Goal: Information Seeking & Learning: Learn about a topic

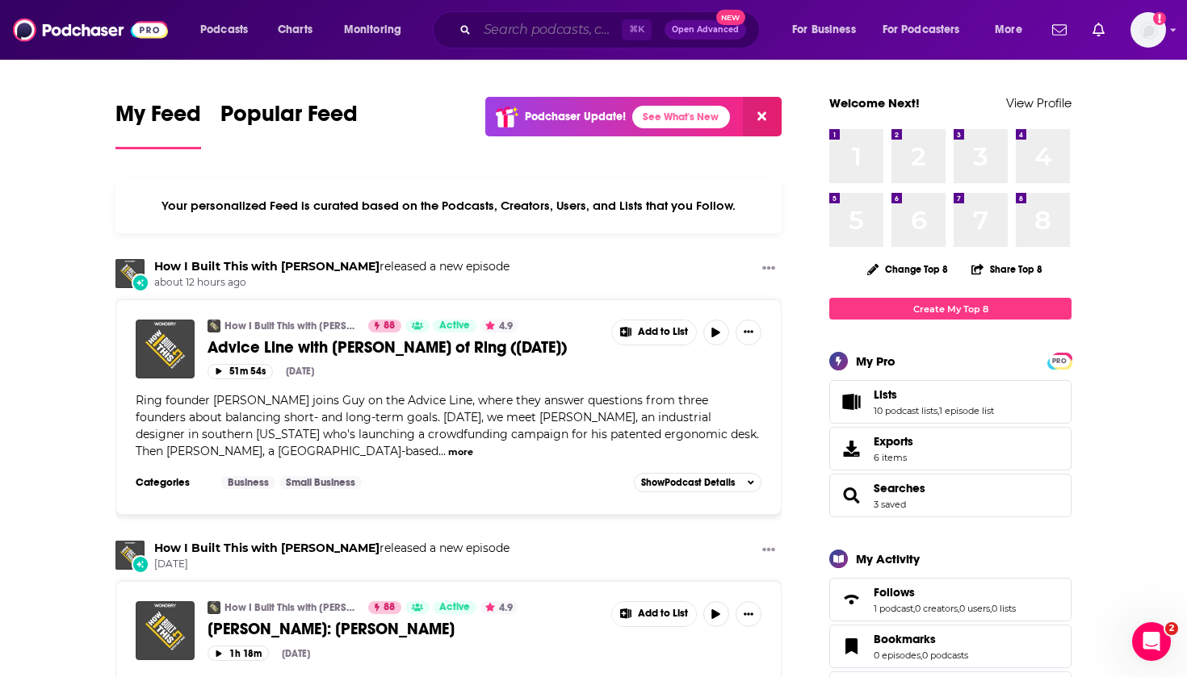
click at [509, 22] on input "Search podcasts, credits, & more..." at bounding box center [549, 30] width 144 height 26
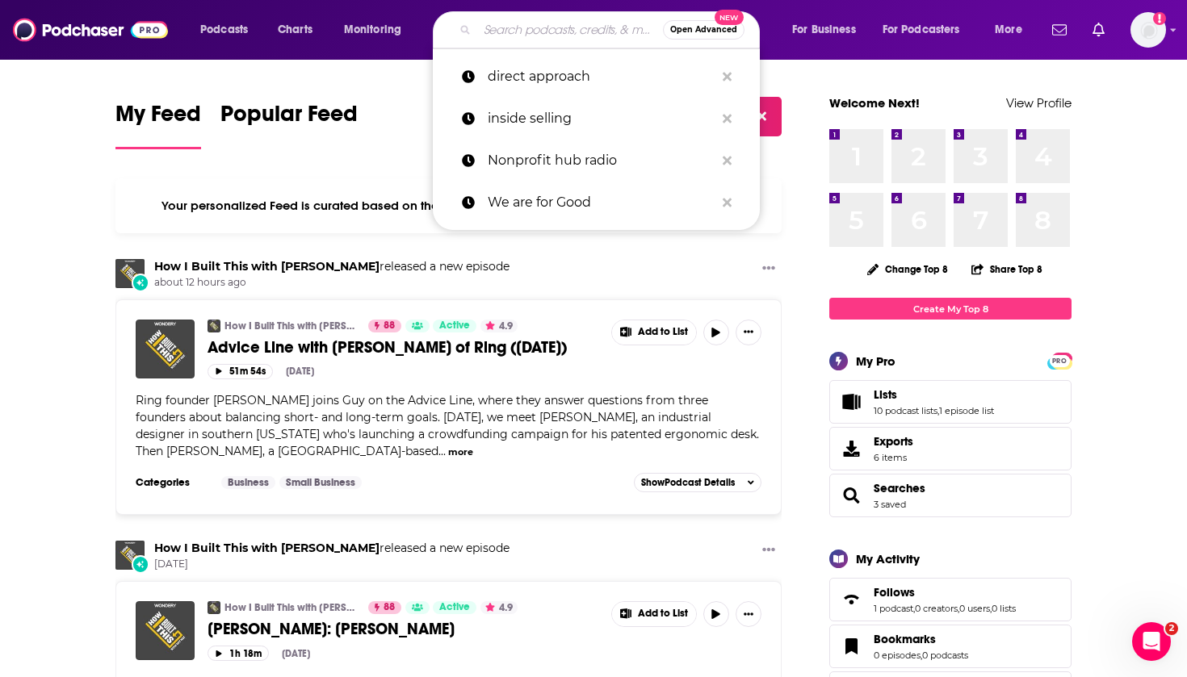
paste input ""Nonprofit Everything ""
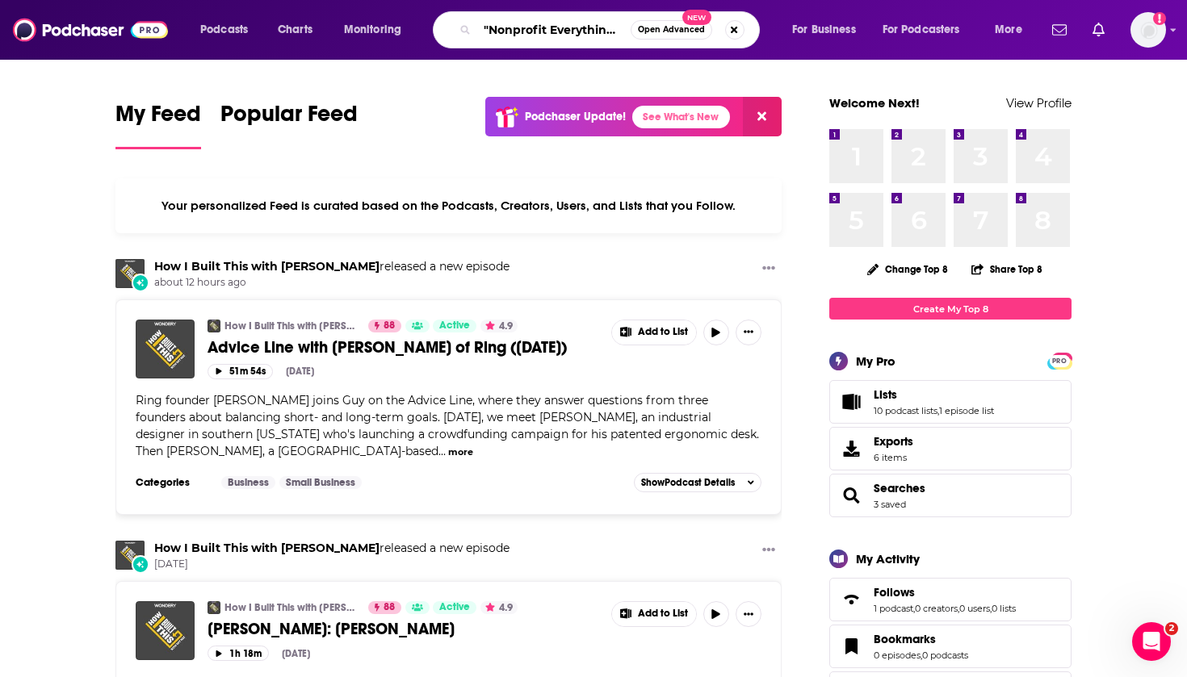
type input ""Nonprofit Everything ""
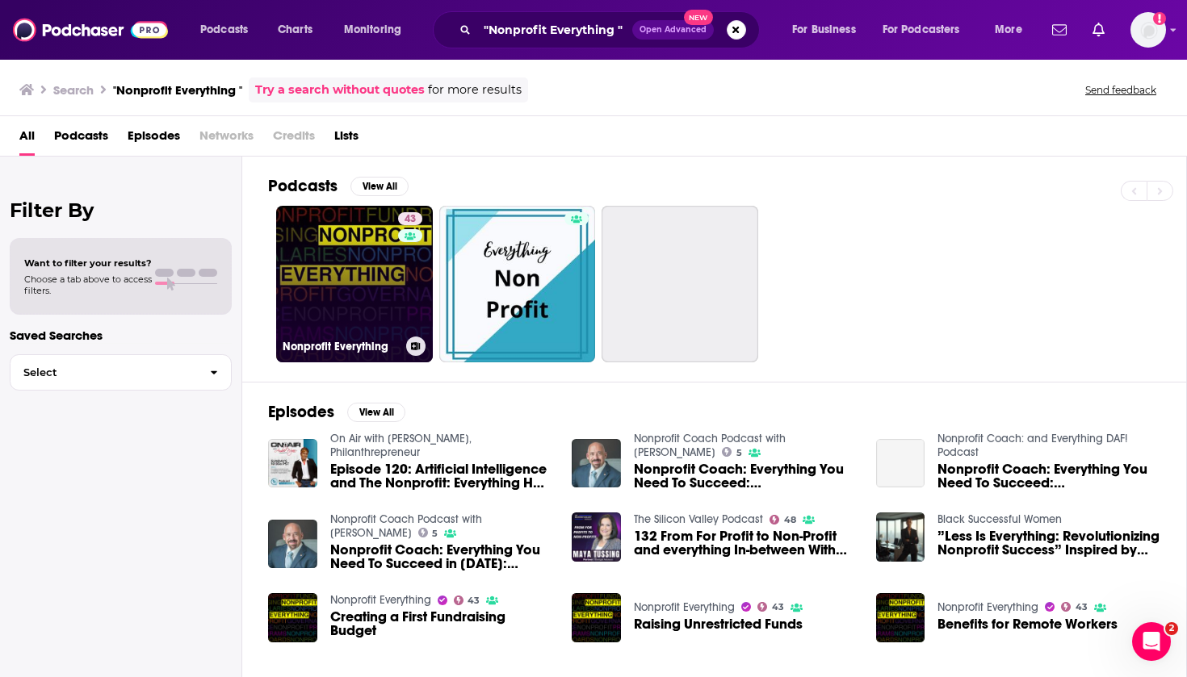
click at [368, 291] on link "43 Nonprofit Everything" at bounding box center [354, 284] width 157 height 157
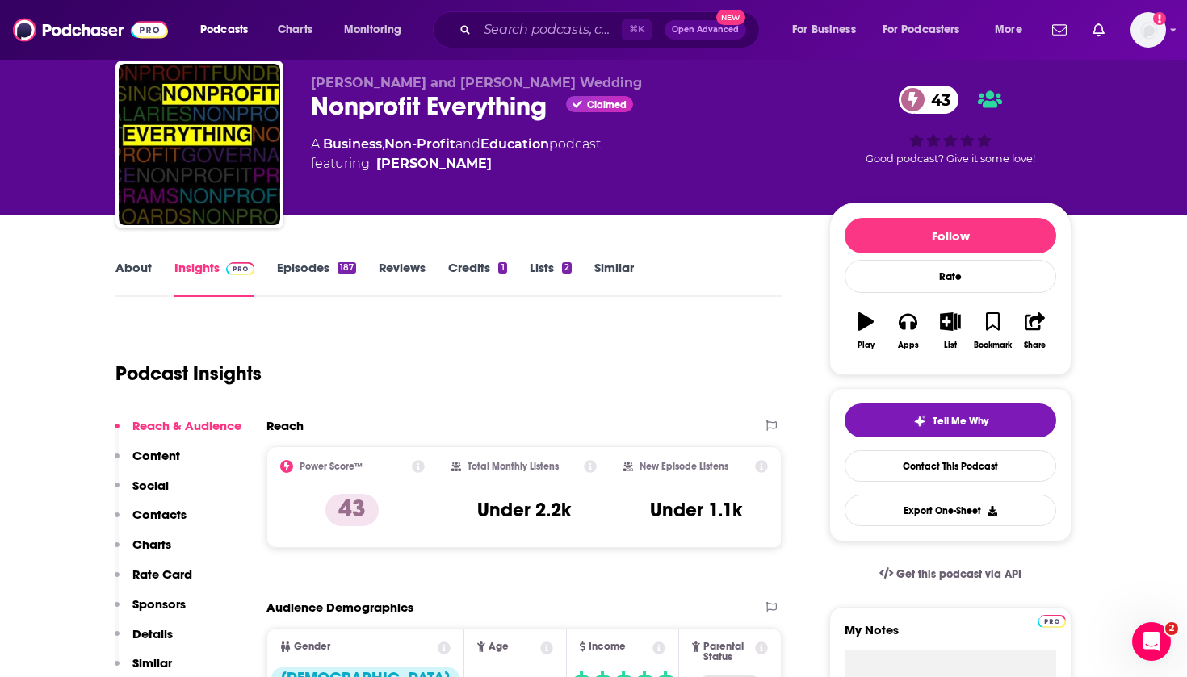
scroll to position [53, 0]
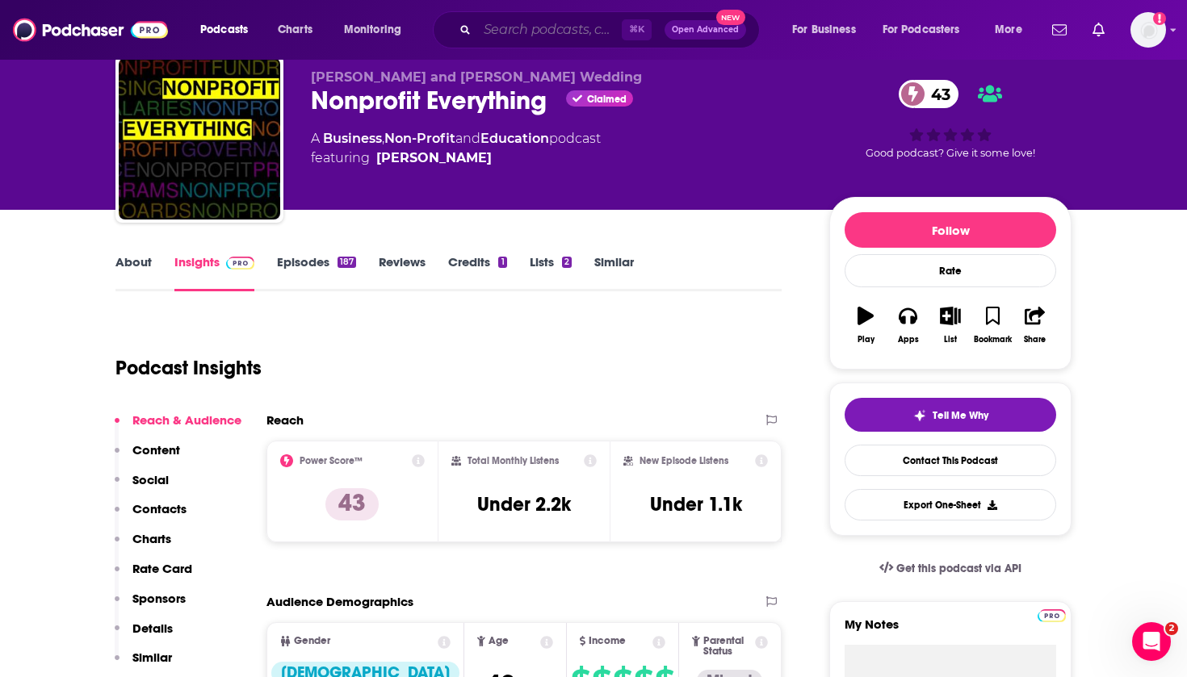
click at [521, 31] on input "Search podcasts, credits, & more..." at bounding box center [549, 30] width 144 height 26
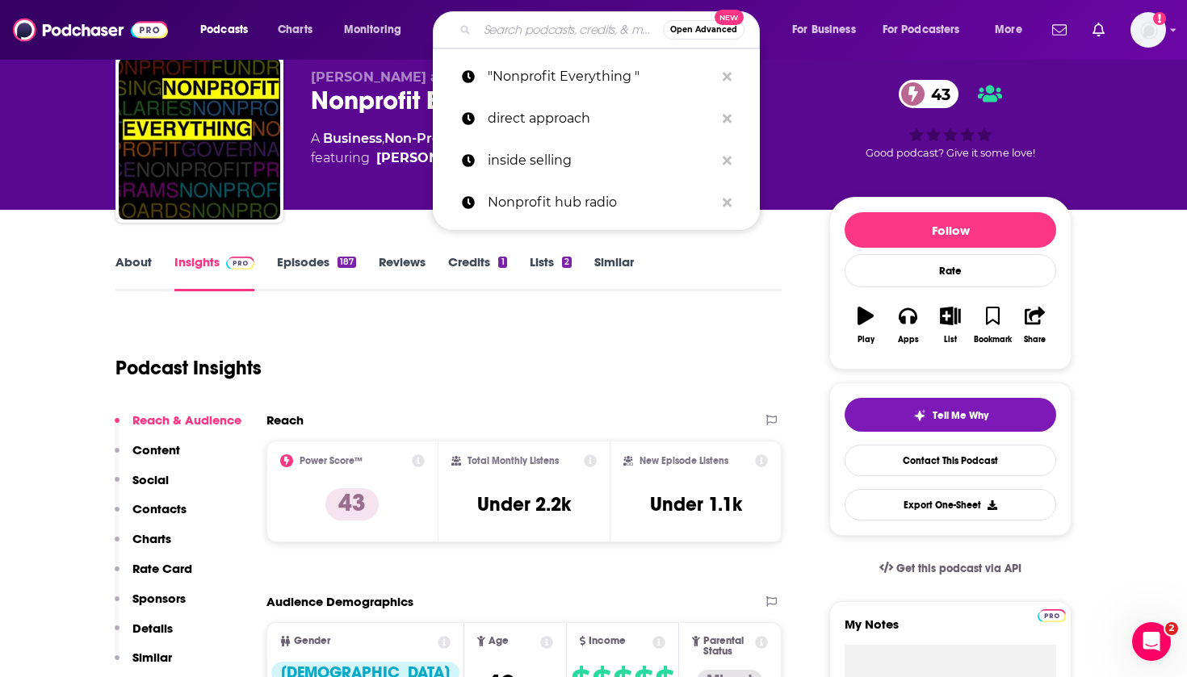
paste input "Lead with Heart"
type input "Lead with Heart"
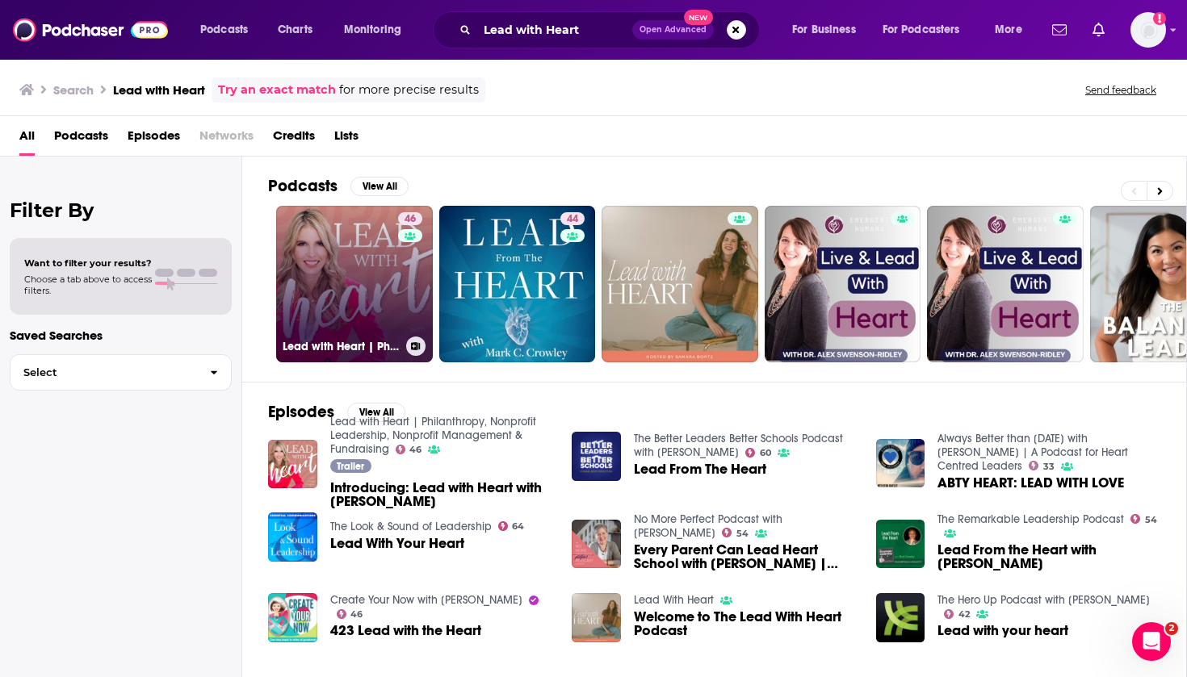
click at [374, 274] on link "46 Lead with Heart | Philanthropy, Nonprofit Leadership, Nonprofit Management &…" at bounding box center [354, 284] width 157 height 157
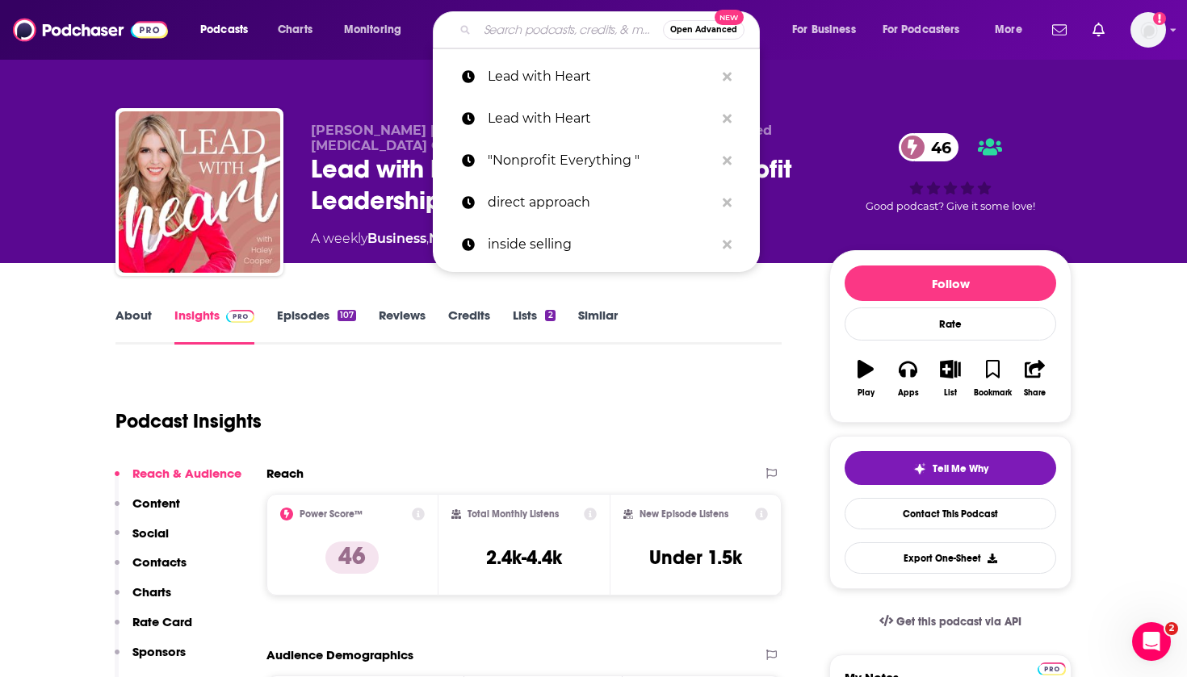
click at [521, 36] on input "Search podcasts, credits, & more..." at bounding box center [570, 30] width 186 height 26
paste input "Purpose & Profit Club® – The Nonprofit Fundraising Podcast"
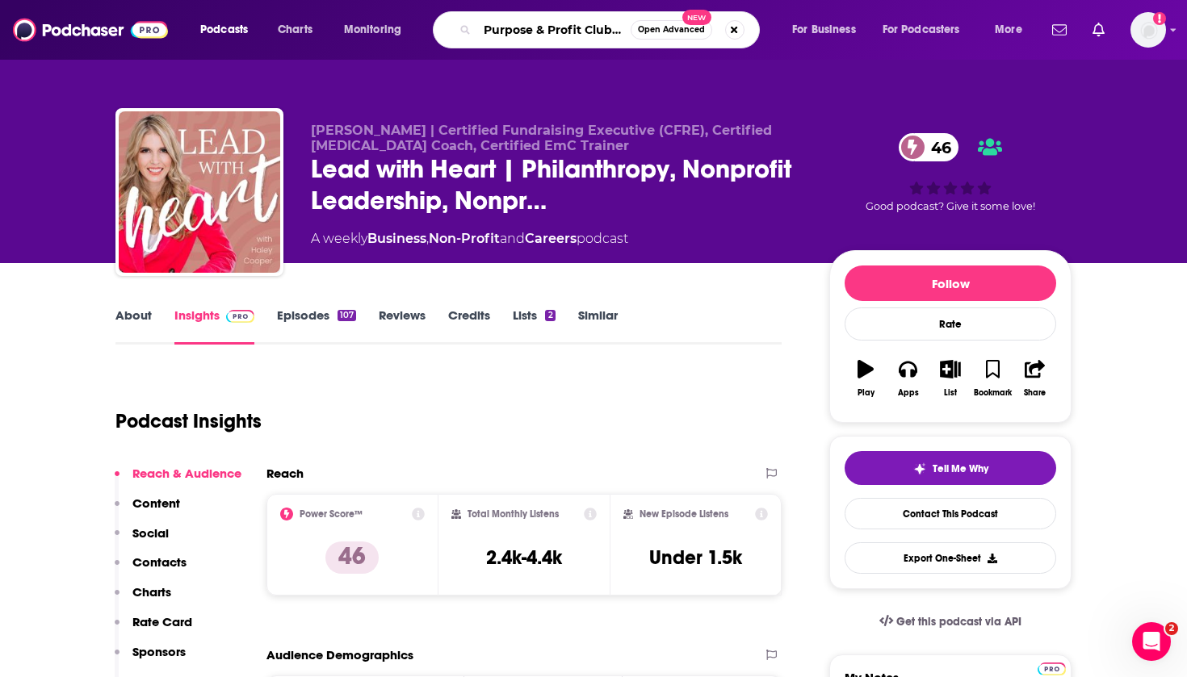
type input "Purpose & Profit Club® – The Nonprofit Fundraising Podcast"
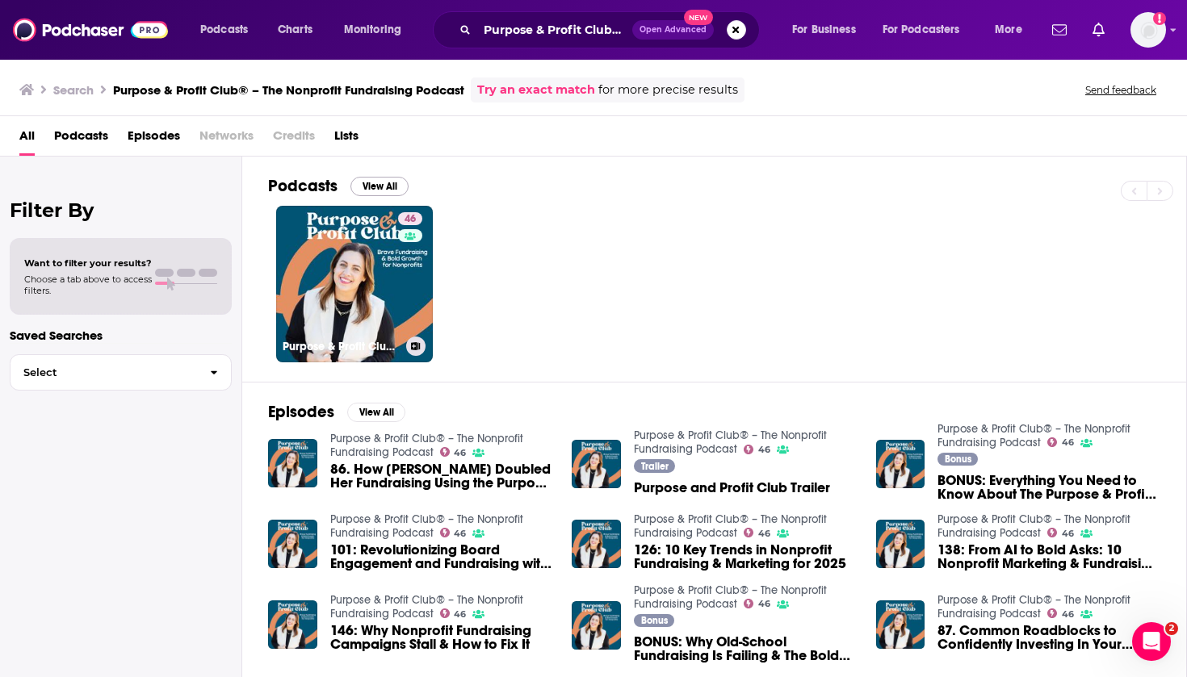
click at [360, 300] on link "46 Purpose & Profit Club® – The Nonprofit Fundraising Podcast" at bounding box center [354, 284] width 157 height 157
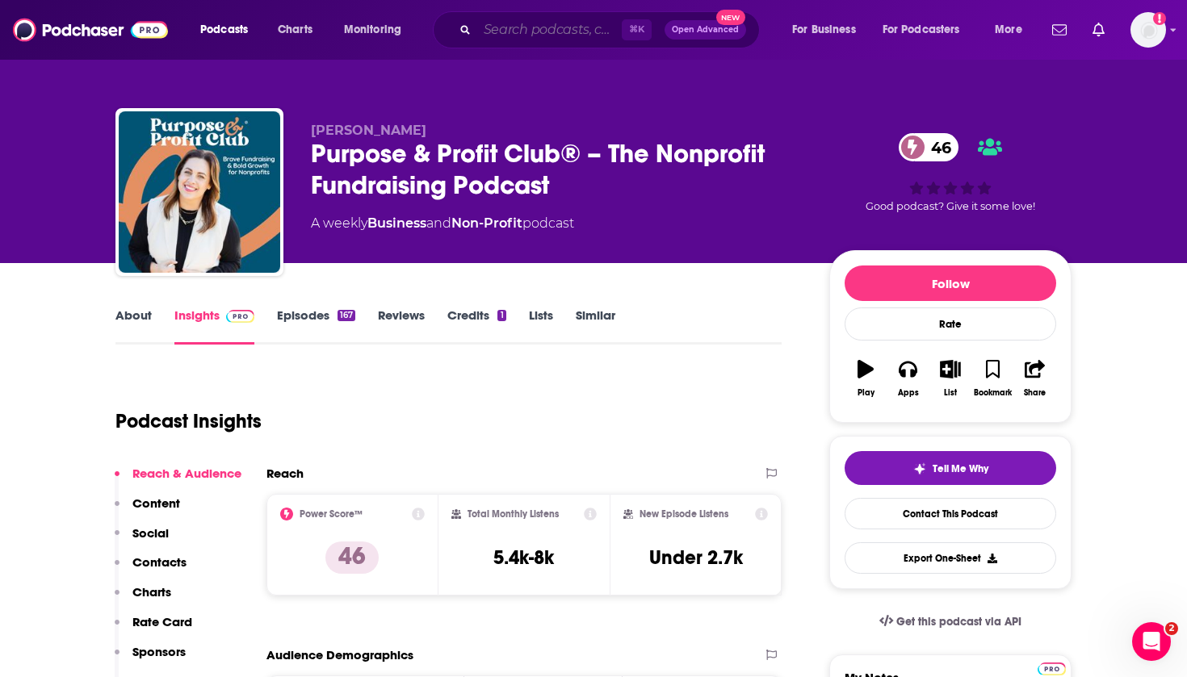
click at [487, 34] on input "Search podcasts, credits, & more..." at bounding box center [549, 30] width 144 height 26
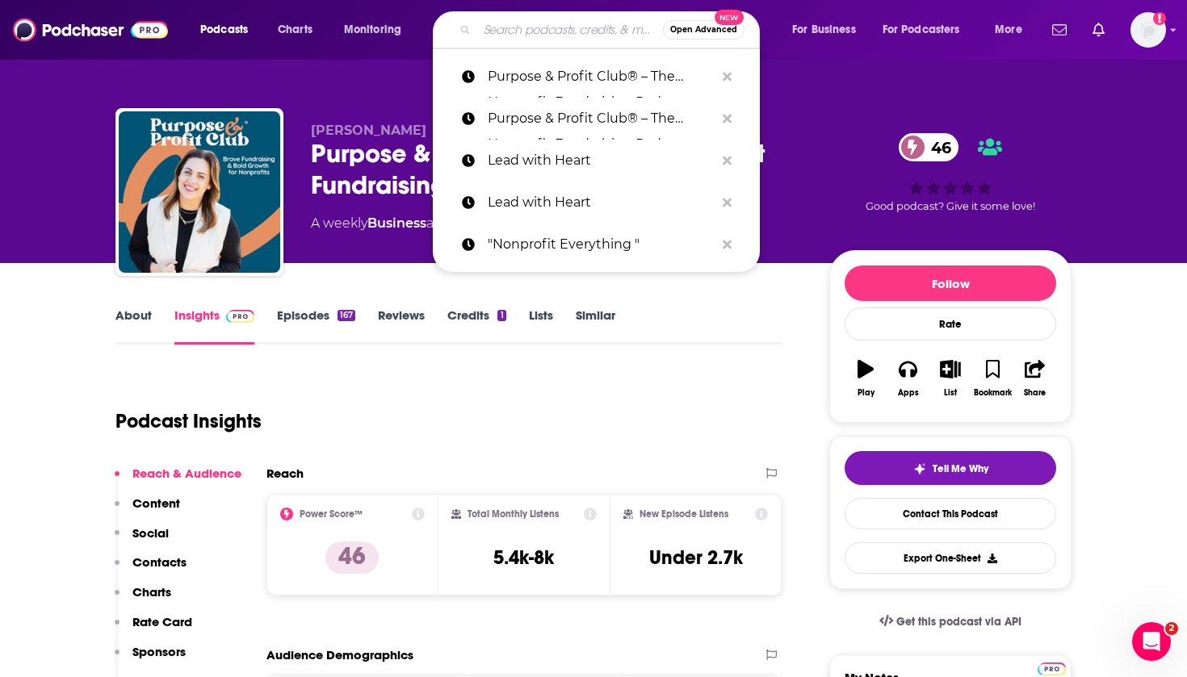
paste input "Small Nonprofit: Fundraising Tips, Leadership Strategies, and Community-Centric…"
type input "Small Nonprofit: Fundraising Tips, Leadership Strategies, and Community-Centric…"
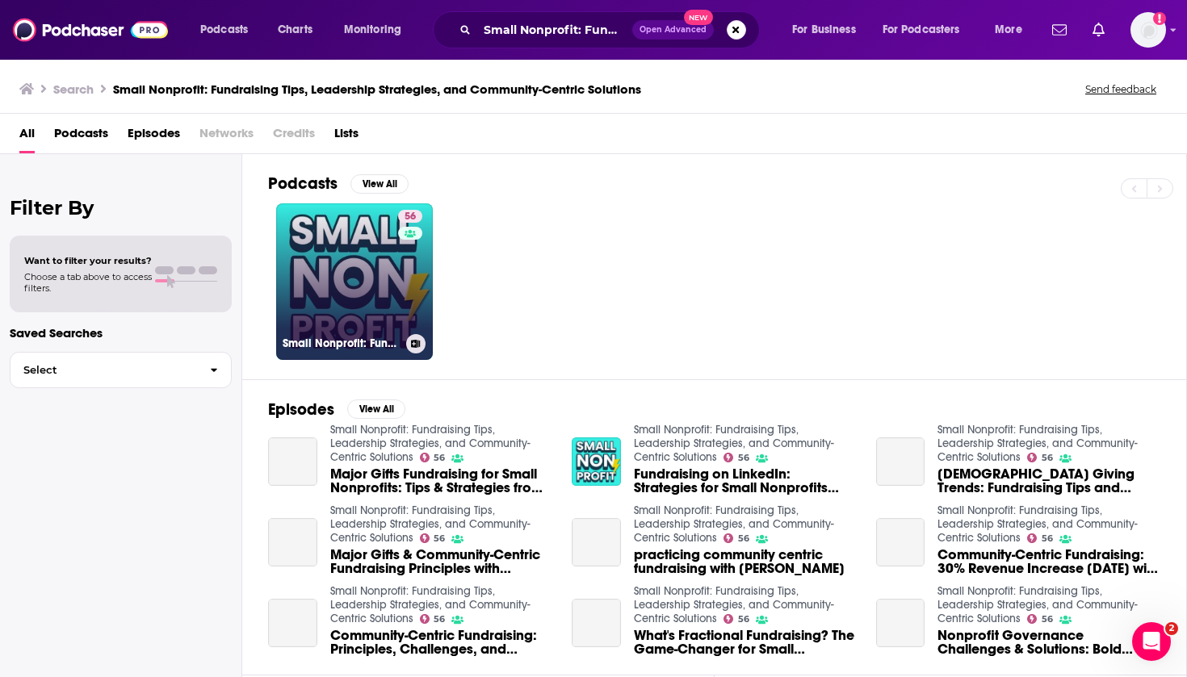
click at [384, 267] on link "56 Small Nonprofit: Fundraising Tips, Leadership Strategies, and Community-Cent…" at bounding box center [354, 281] width 157 height 157
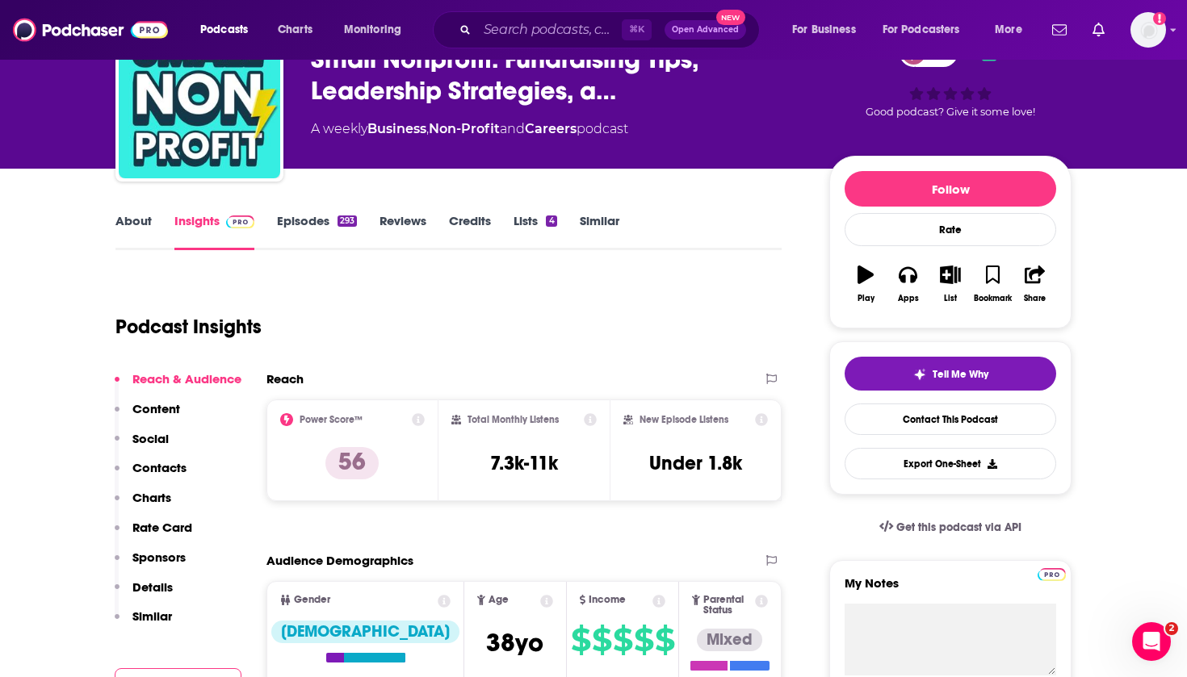
scroll to position [109, 0]
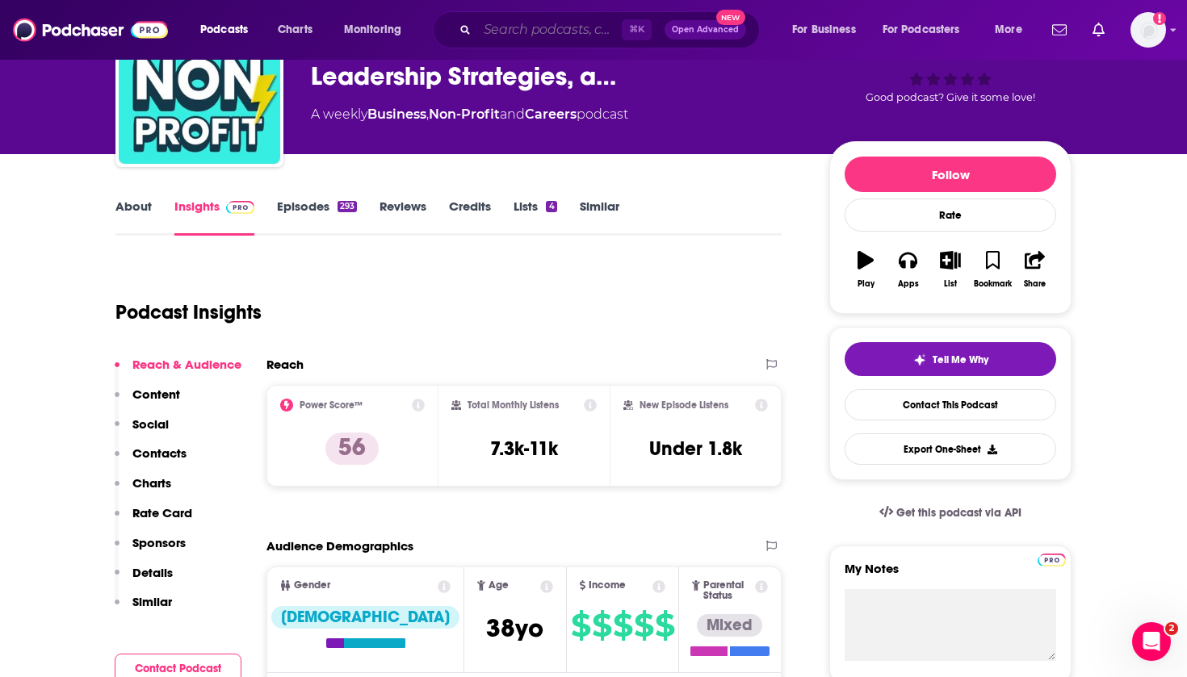
click at [491, 31] on input "Search podcasts, credits, & more..." at bounding box center [549, 30] width 144 height 26
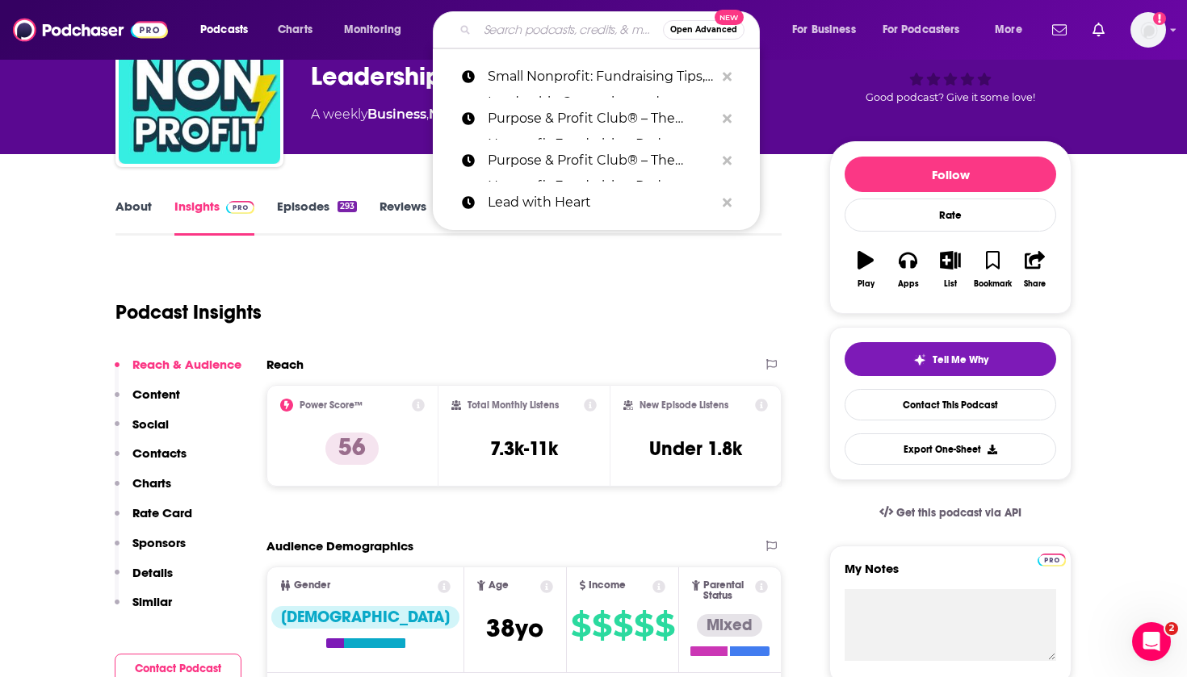
paste input "The Nonprofit Voice"
type input "The Nonprofit Voice"
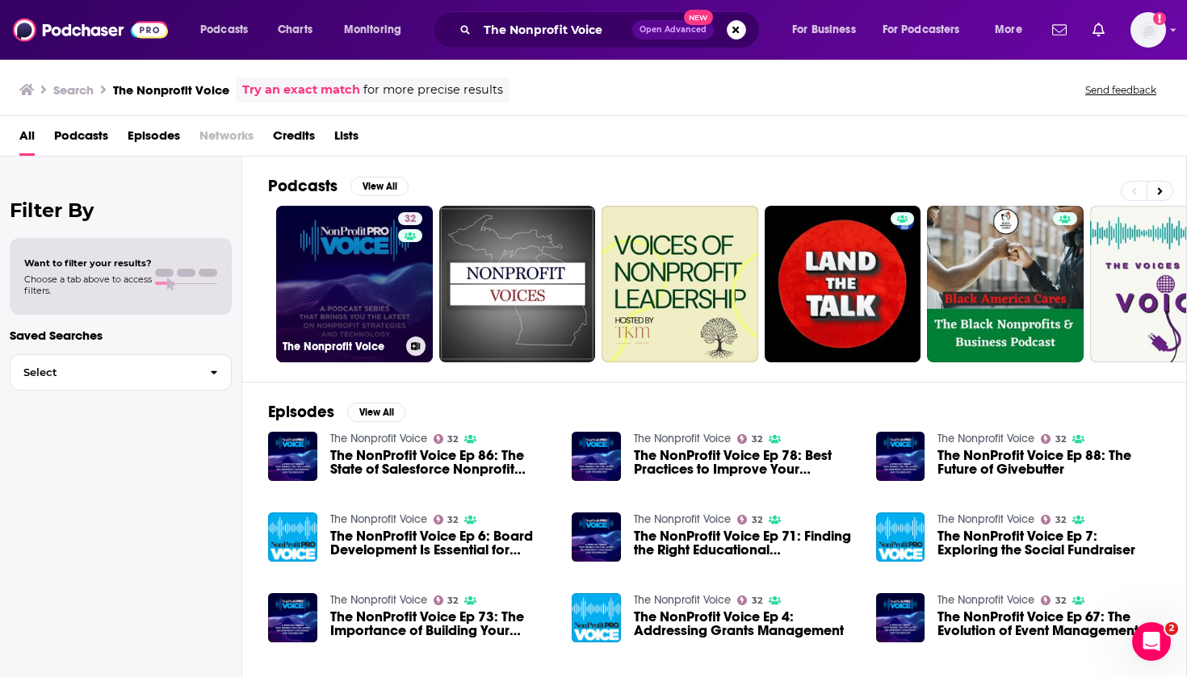
click at [351, 295] on link "32 The Nonprofit Voice" at bounding box center [354, 284] width 157 height 157
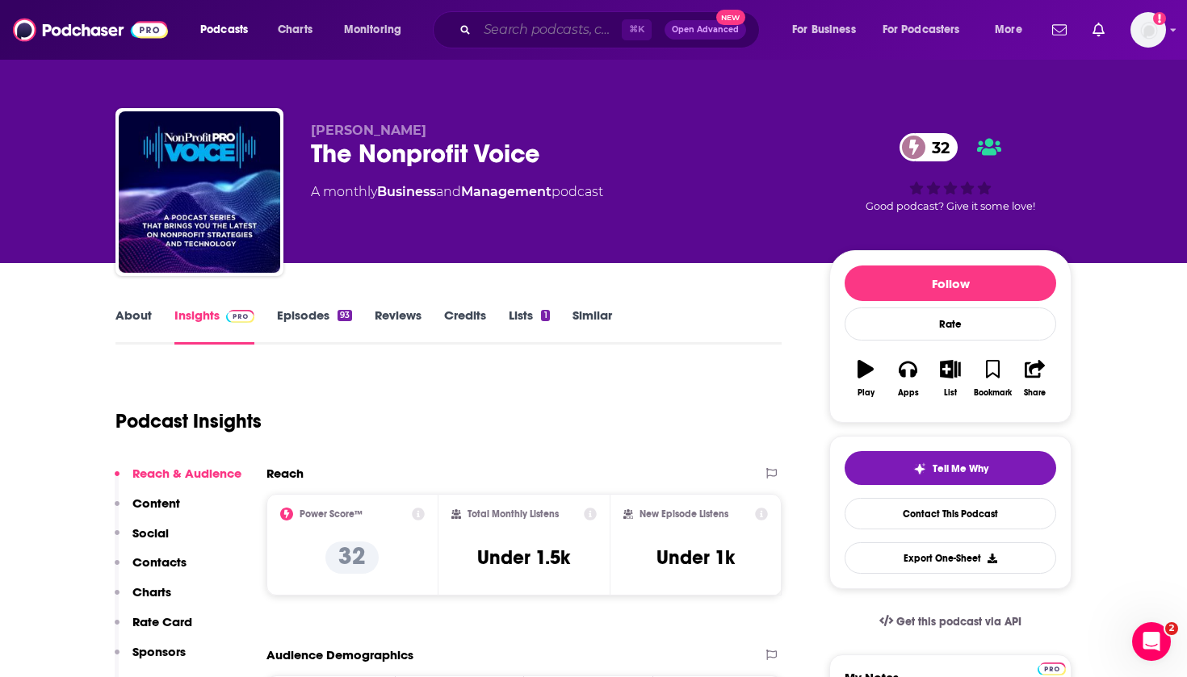
click at [501, 26] on input "Search podcasts, credits, & more..." at bounding box center [549, 30] width 144 height 26
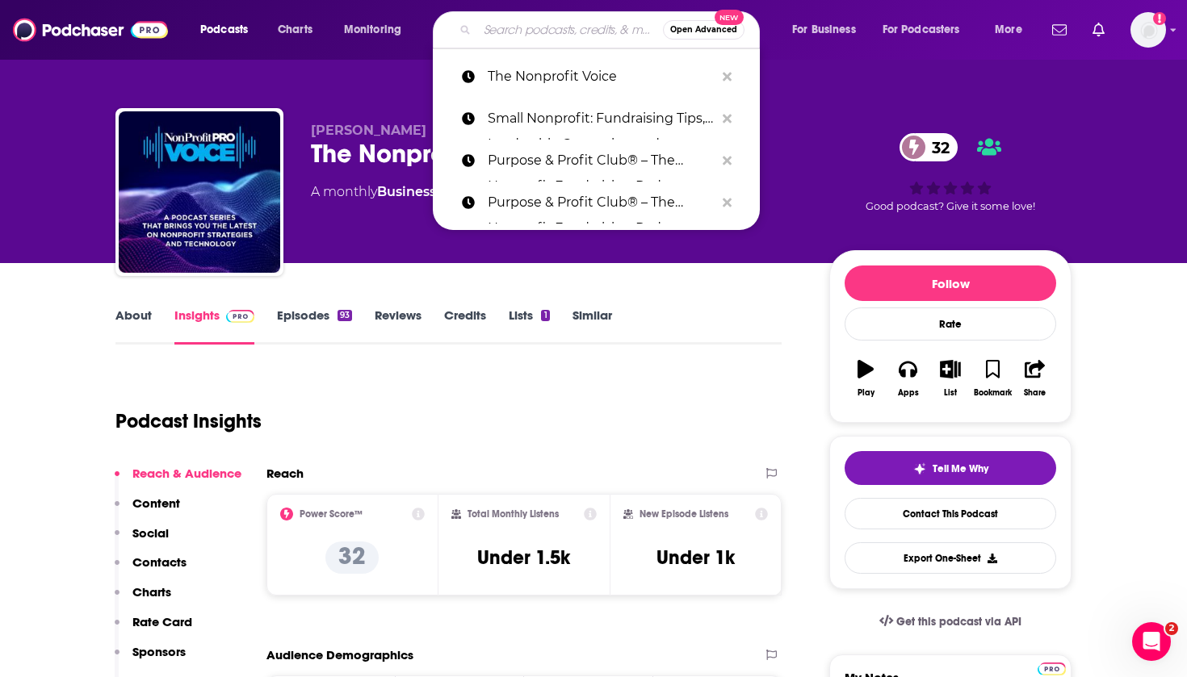
paste input "Mission to Movements"
type input "Mission to Movements"
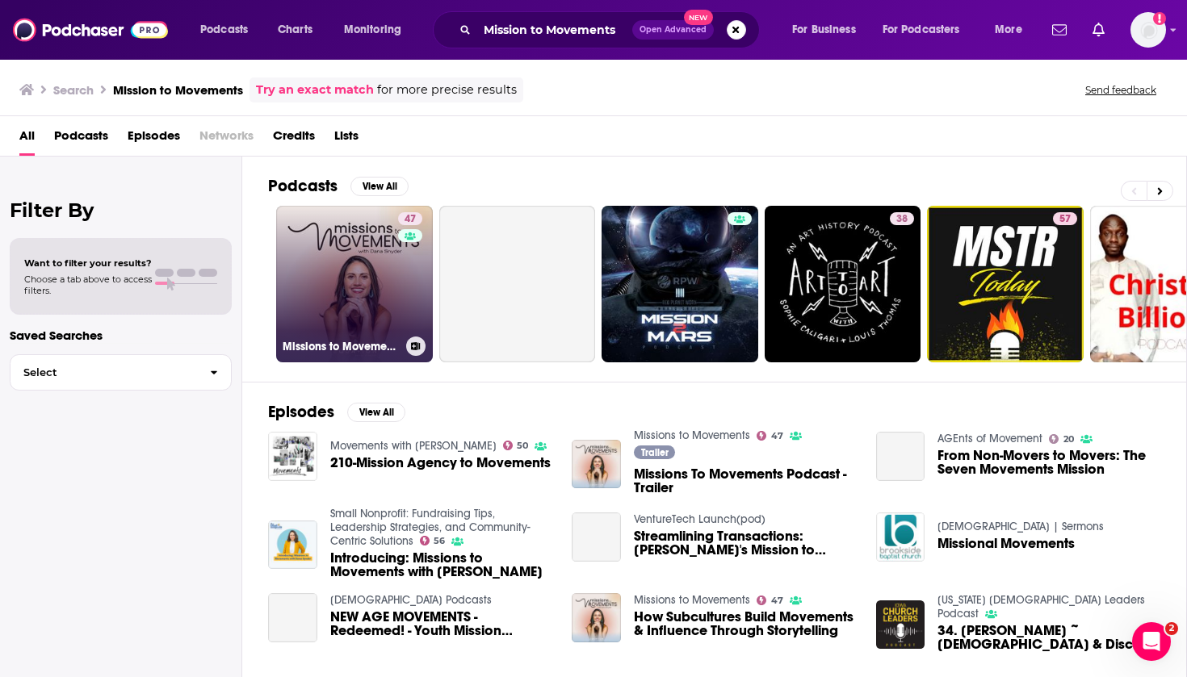
click at [370, 278] on link "47 Missions to Movements" at bounding box center [354, 284] width 157 height 157
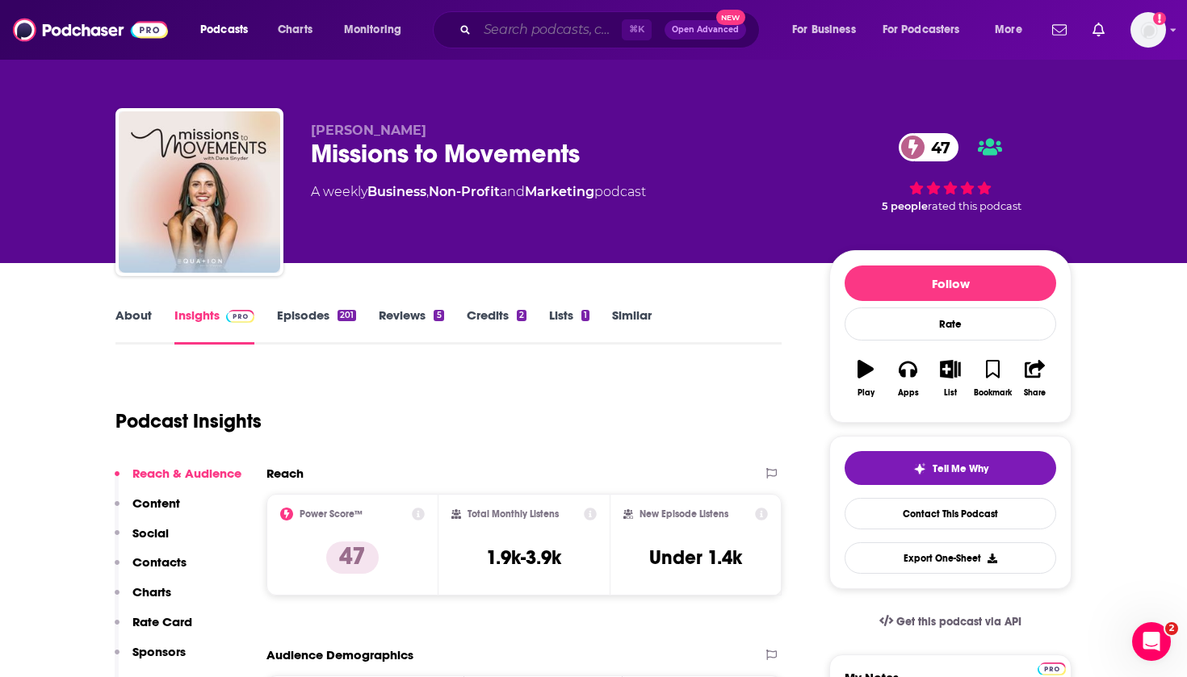
click at [490, 27] on input "Search podcasts, credits, & more..." at bounding box center [549, 30] width 144 height 26
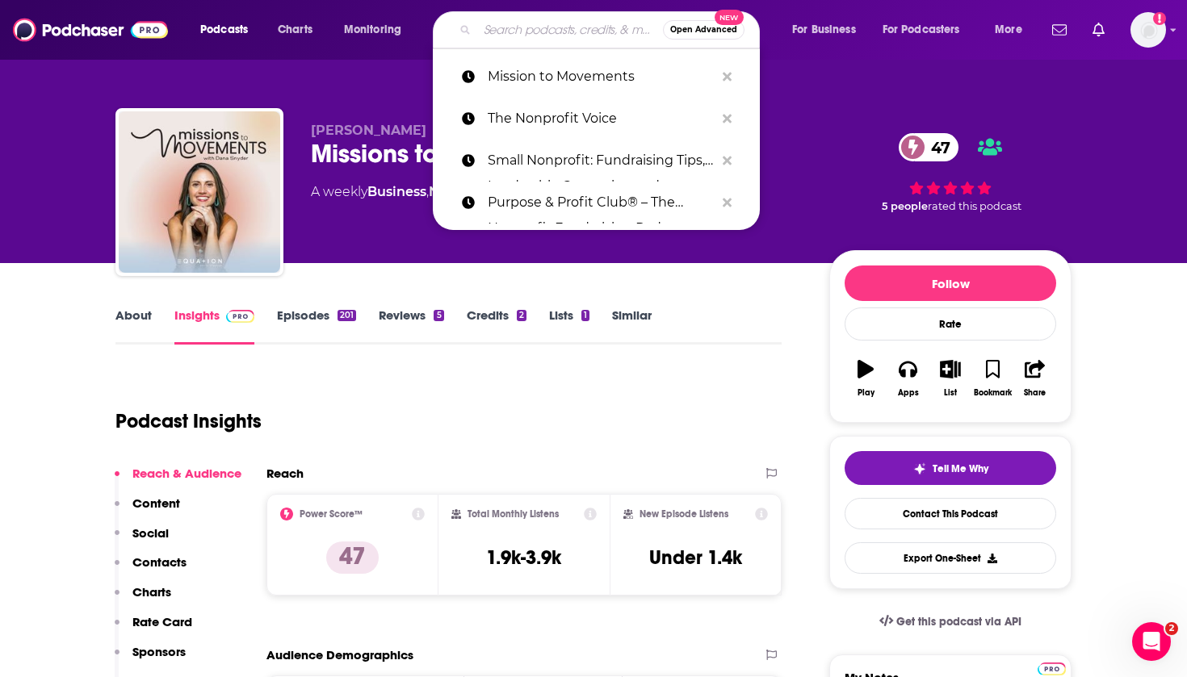
paste input "We Are For Good Podcast"
type input "We Are For Good Podcast"
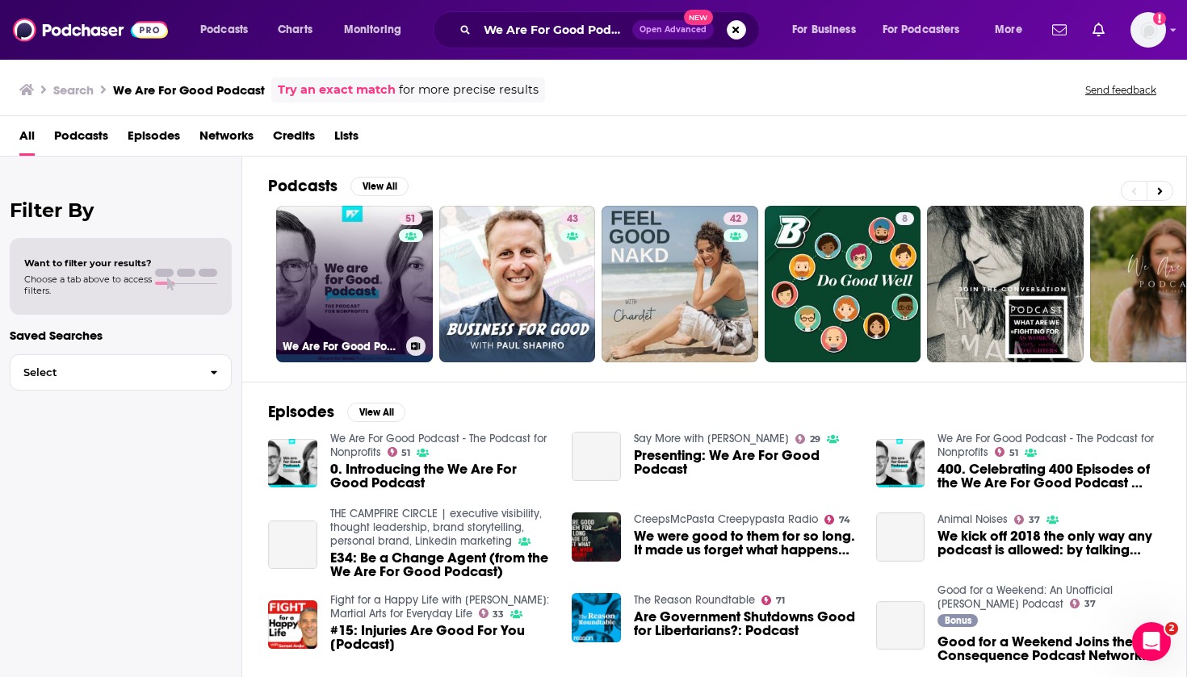
click at [386, 293] on link "51 We Are For Good Podcast - The Podcast for Nonprofits" at bounding box center [354, 284] width 157 height 157
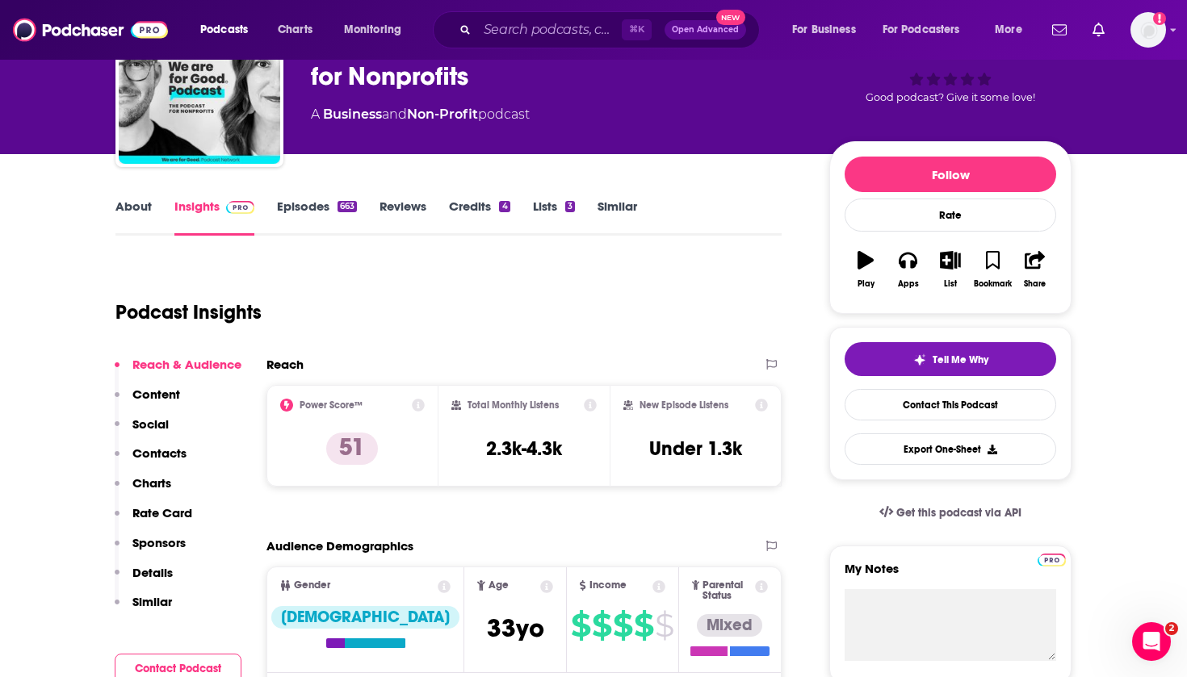
scroll to position [123, 0]
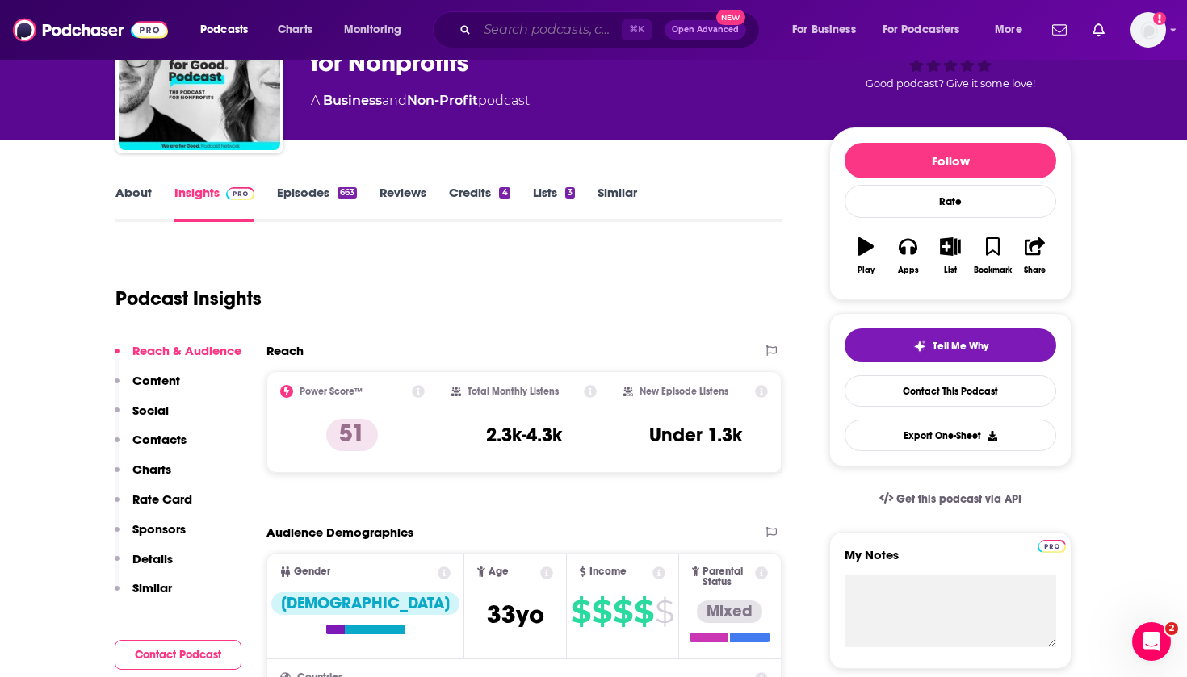
click at [493, 30] on input "Search podcasts, credits, & more..." at bounding box center [549, 30] width 144 height 26
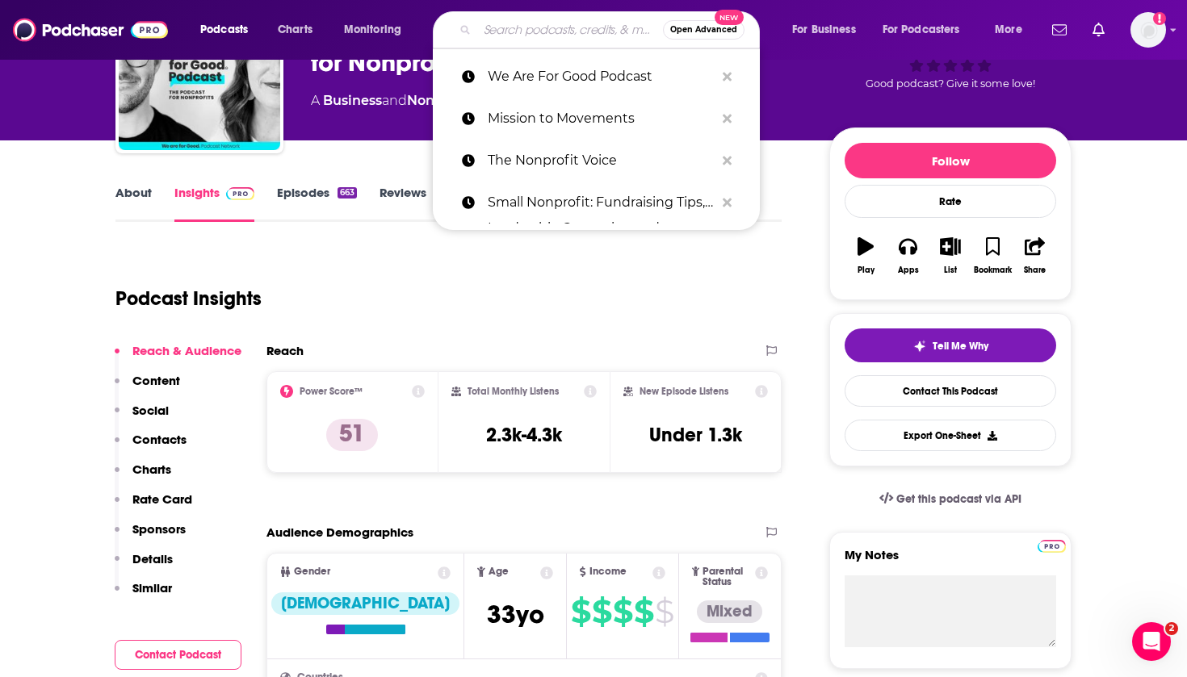
paste input "Nonprofit Hub Radio"
type input "Nonprofit Hub Radio"
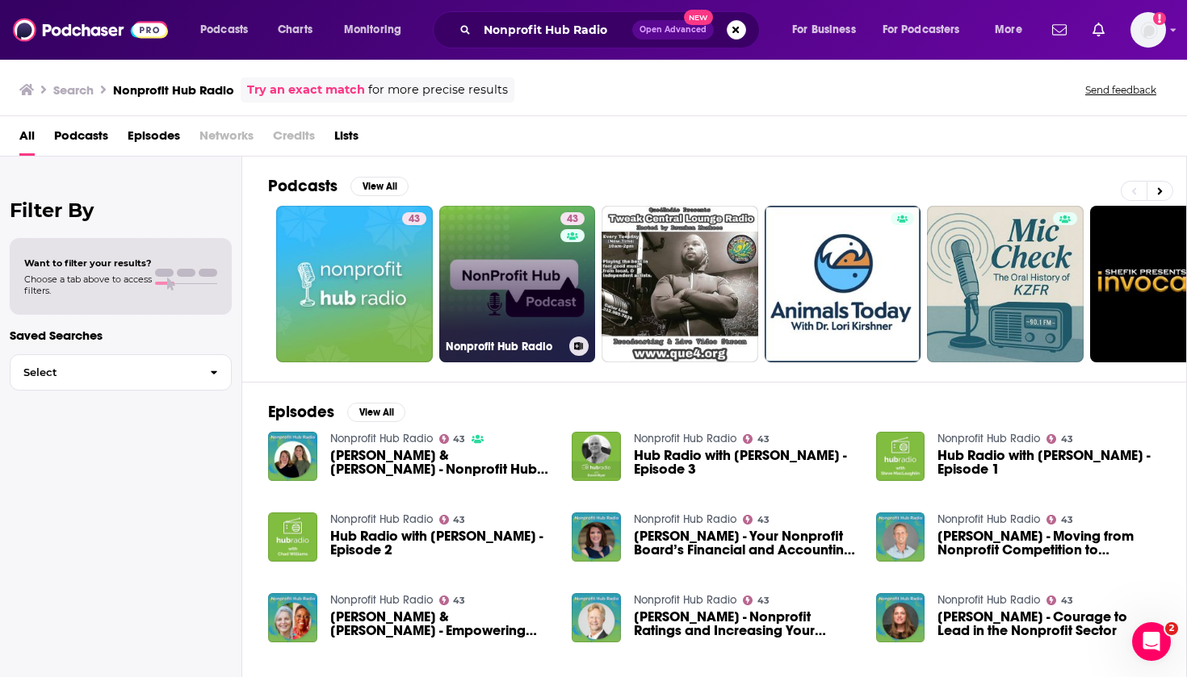
click at [459, 262] on link "43 Nonprofit Hub Radio" at bounding box center [517, 284] width 157 height 157
